Goal: Transaction & Acquisition: Purchase product/service

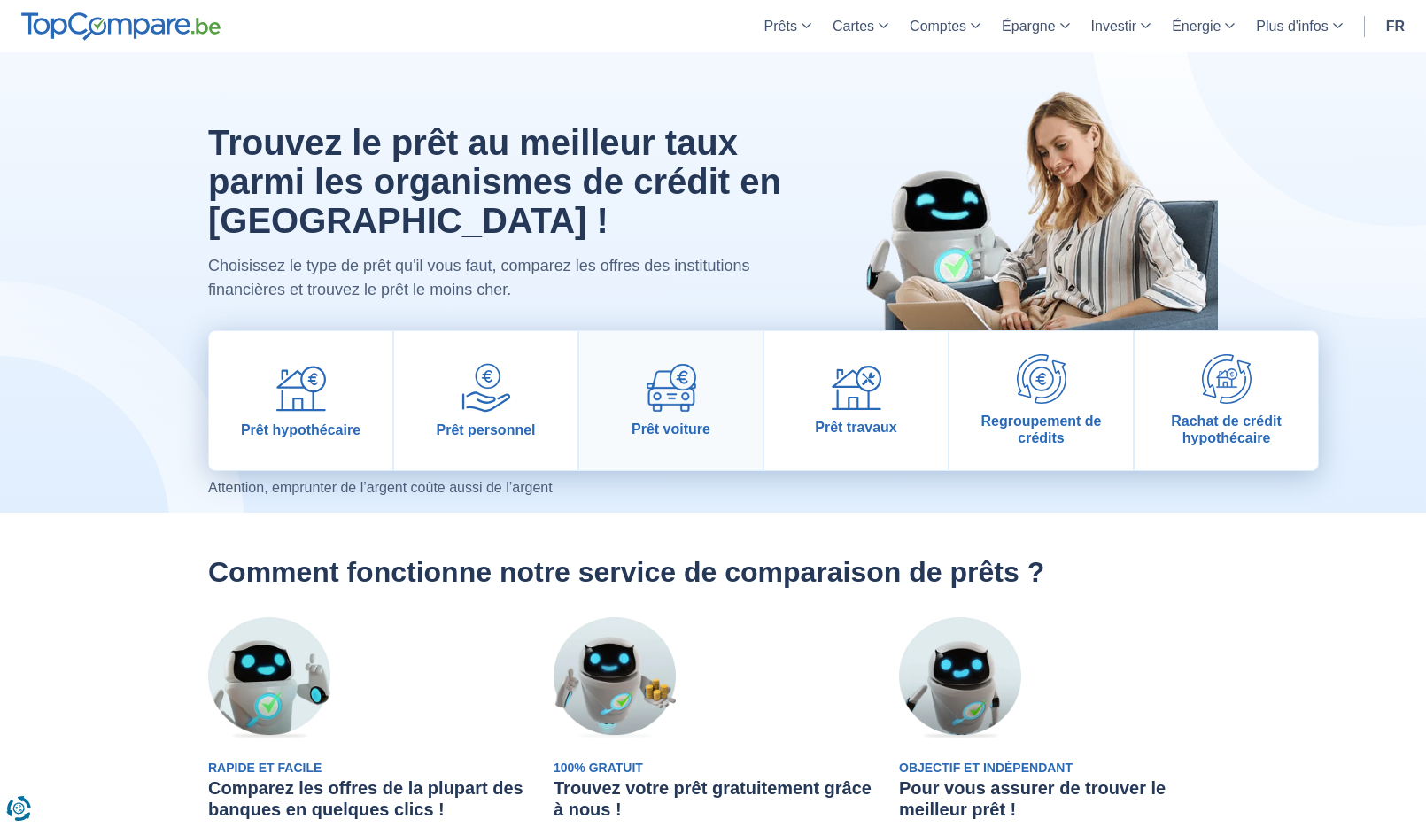
click at [665, 400] on img at bounding box center [672, 388] width 50 height 48
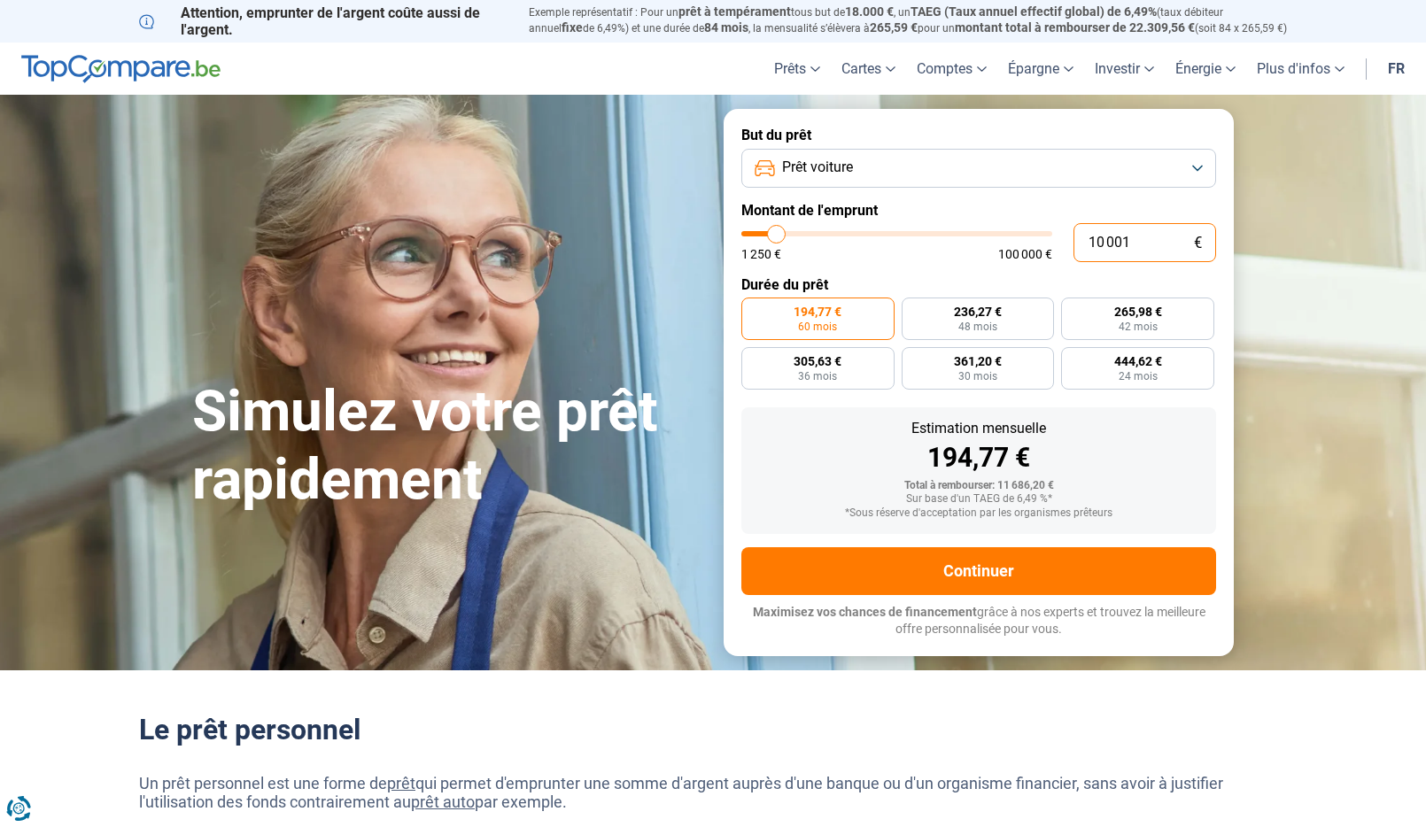
click at [1159, 250] on input "10 001" at bounding box center [1145, 242] width 143 height 39
